Goal: Information Seeking & Learning: Learn about a topic

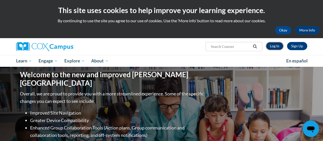
click at [271, 46] on link "Log In" at bounding box center [274, 46] width 18 height 8
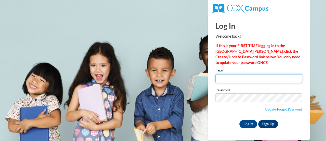
click at [238, 79] on input "Email" at bounding box center [259, 78] width 87 height 9
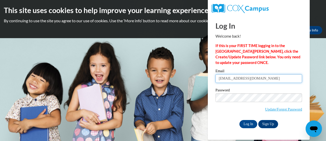
click at [241, 78] on input "borkowsa@w.csd.org" at bounding box center [259, 78] width 87 height 9
type input "borkowsa@w-csd.org"
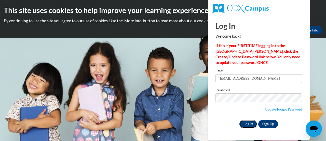
click at [243, 123] on input "Log In" at bounding box center [249, 124] width 18 height 8
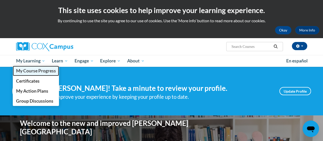
click at [33, 72] on span "My Course Progress" at bounding box center [36, 70] width 40 height 5
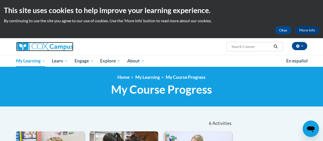
click at [100, 45] on link at bounding box center [62, 46] width 92 height 9
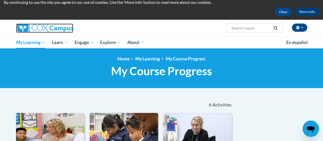
scroll to position [31, 0]
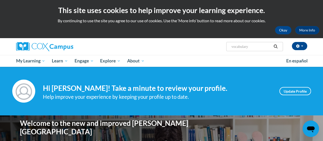
type input "vocabulary"
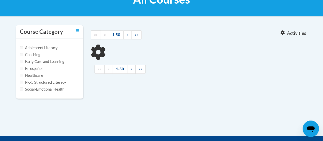
type input "vocabulary"
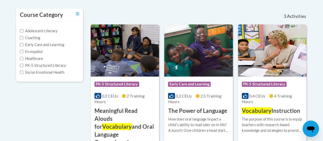
scroll to position [106, 0]
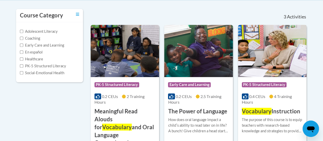
click at [281, 56] on img at bounding box center [272, 51] width 68 height 52
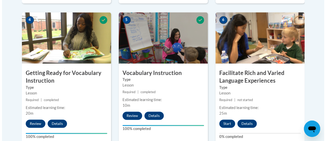
scroll to position [310, 0]
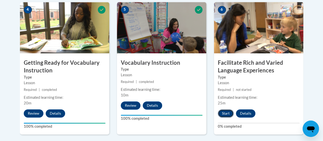
click at [223, 113] on button "Start" at bounding box center [226, 113] width 16 height 8
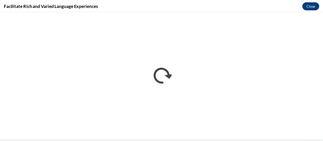
scroll to position [0, 0]
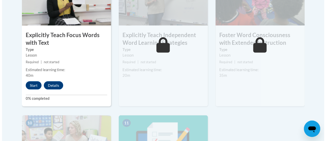
scroll to position [510, 0]
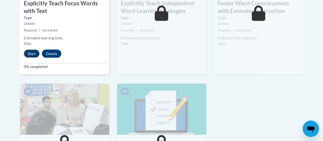
click at [28, 55] on button "Start" at bounding box center [32, 53] width 16 height 8
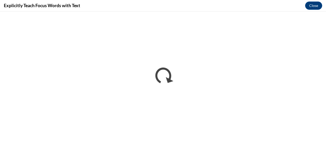
scroll to position [0, 0]
